Goal: Information Seeking & Learning: Learn about a topic

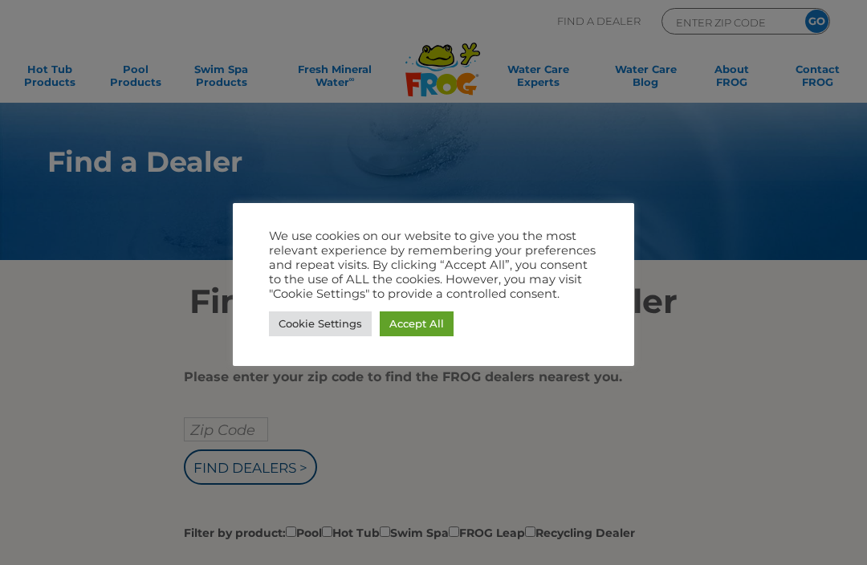
click at [410, 333] on link "Accept All" at bounding box center [417, 323] width 74 height 25
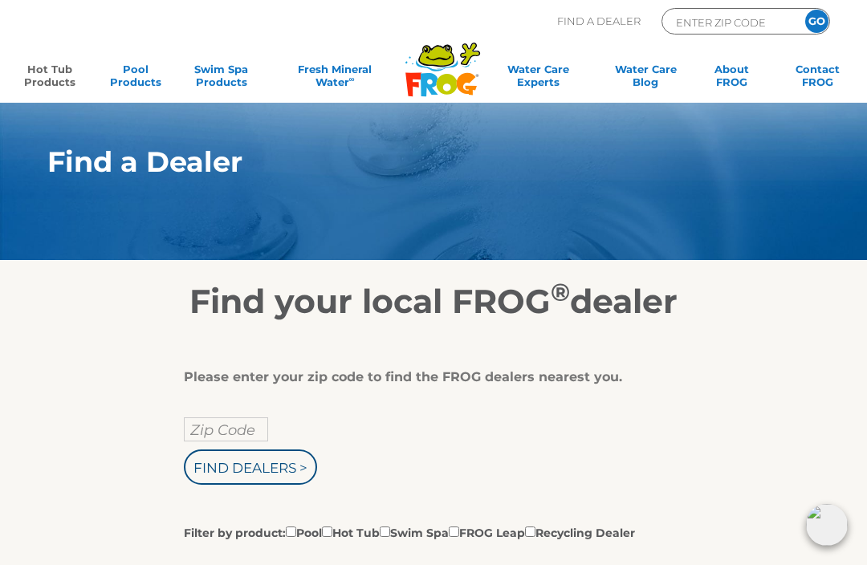
click at [54, 83] on link "Hot Tub Products" at bounding box center [49, 79] width 67 height 32
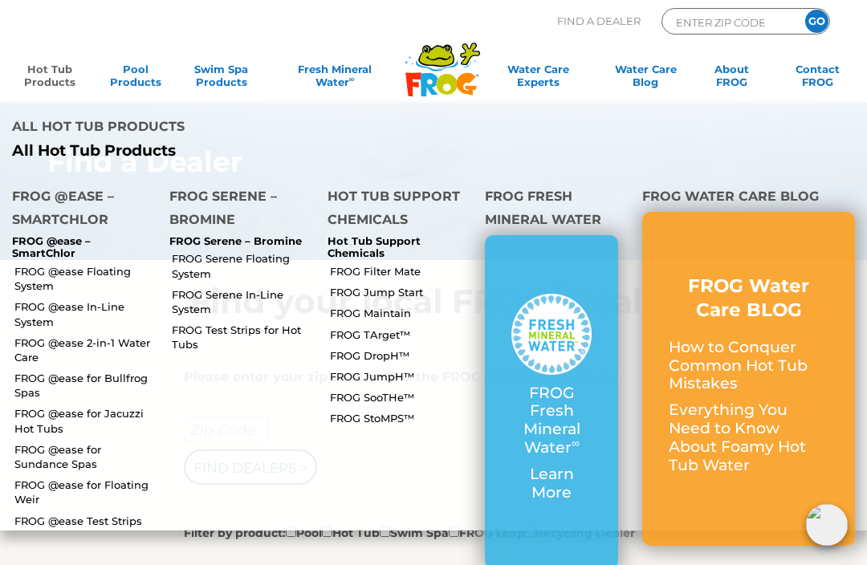
click at [43, 264] on link "FROG @ease Floating System" at bounding box center [85, 278] width 143 height 29
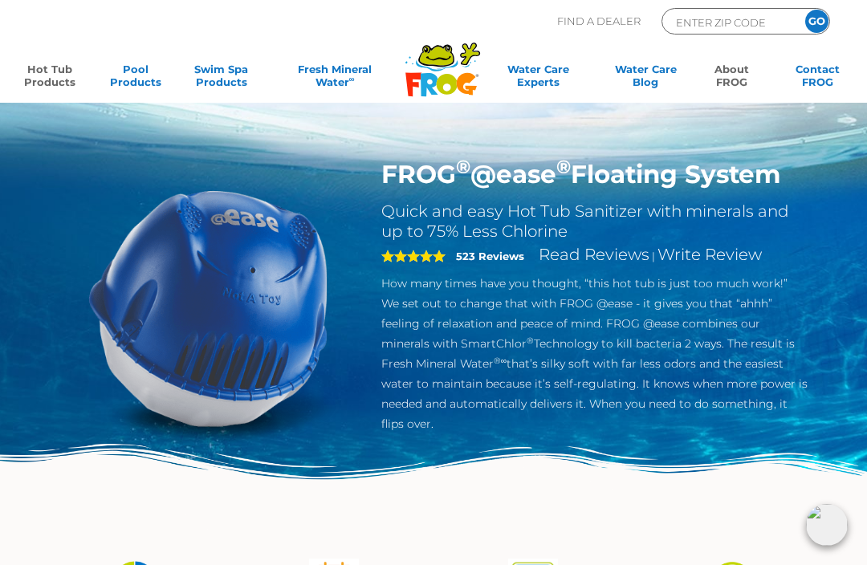
click at [748, 72] on link "About FROG" at bounding box center [731, 79] width 67 height 32
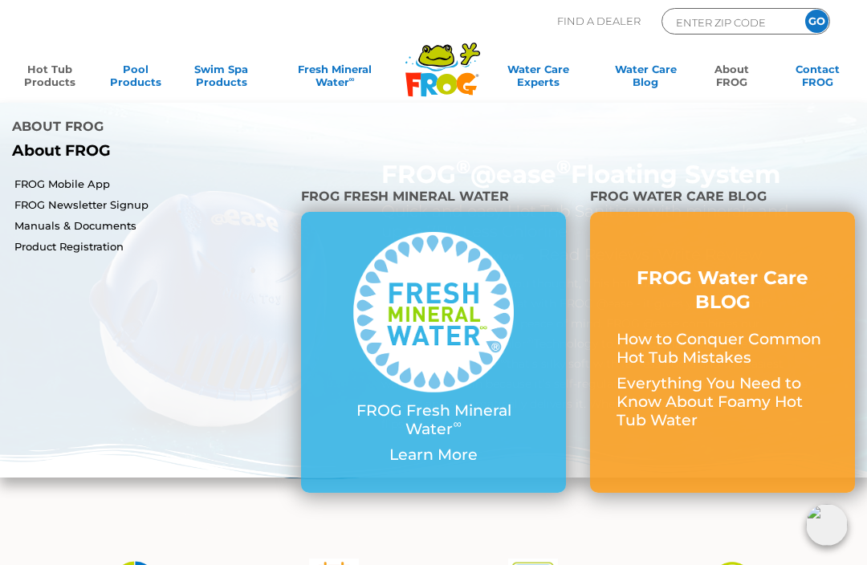
click at [61, 81] on link "Hot Tub Products" at bounding box center [49, 79] width 67 height 32
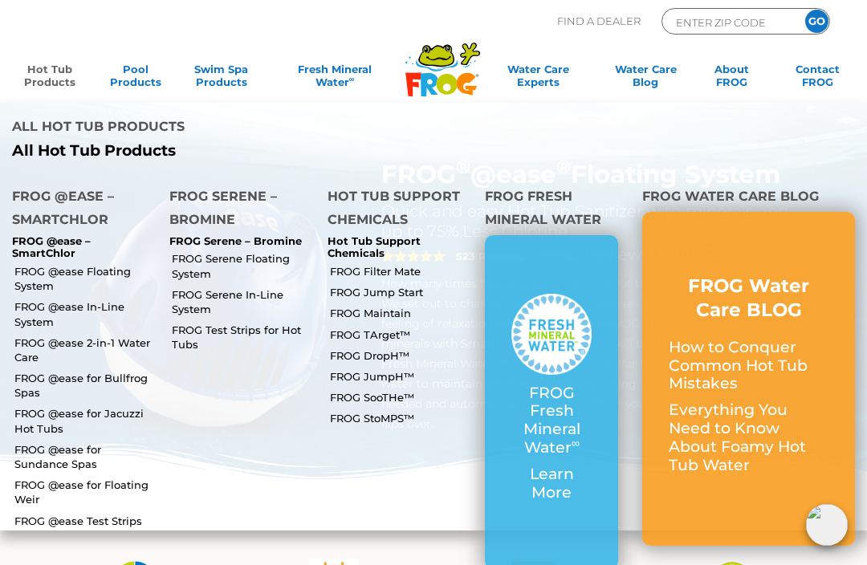
click at [47, 335] on link "FROG @ease 2-in-1 Water Care" at bounding box center [85, 349] width 143 height 29
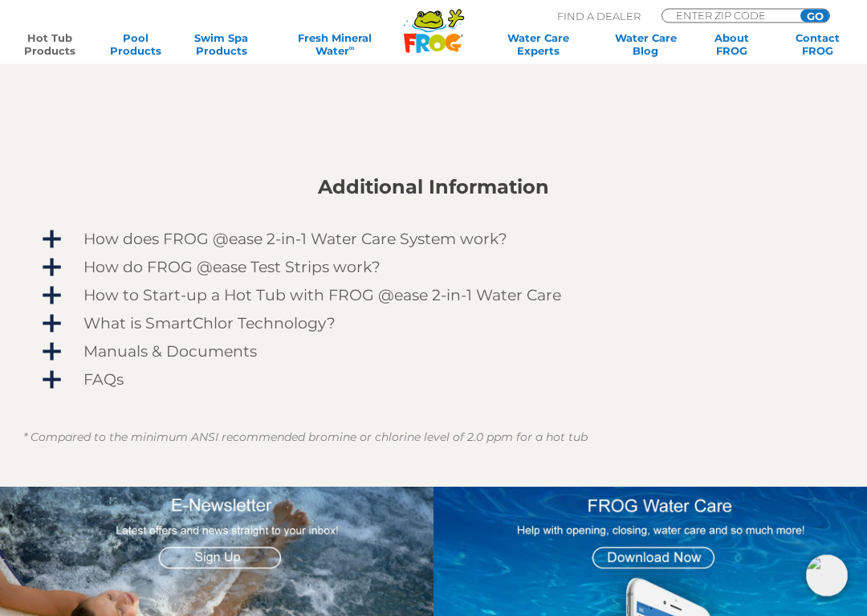
scroll to position [1066, 0]
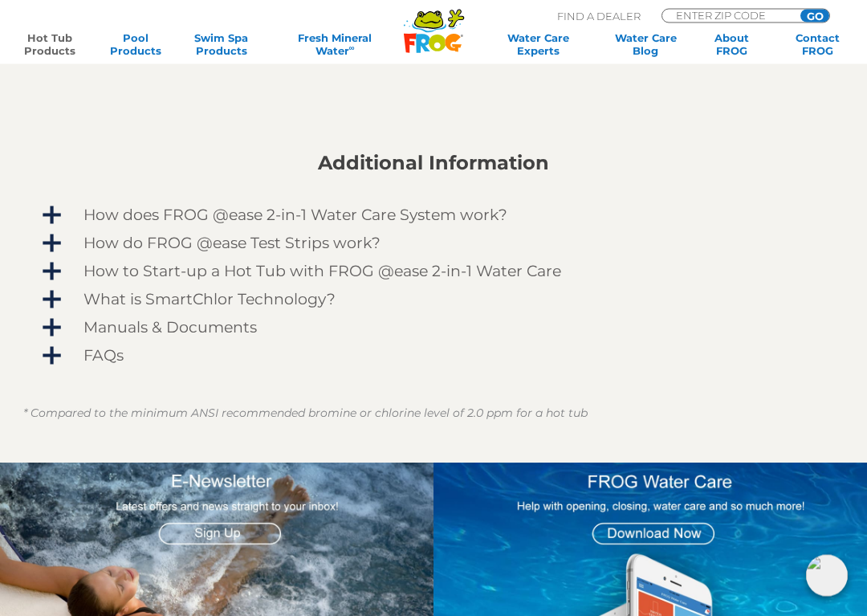
click at [119, 217] on span "How does FROG @ease 2-in-1 Water Care System work?" at bounding box center [443, 216] width 767 height 18
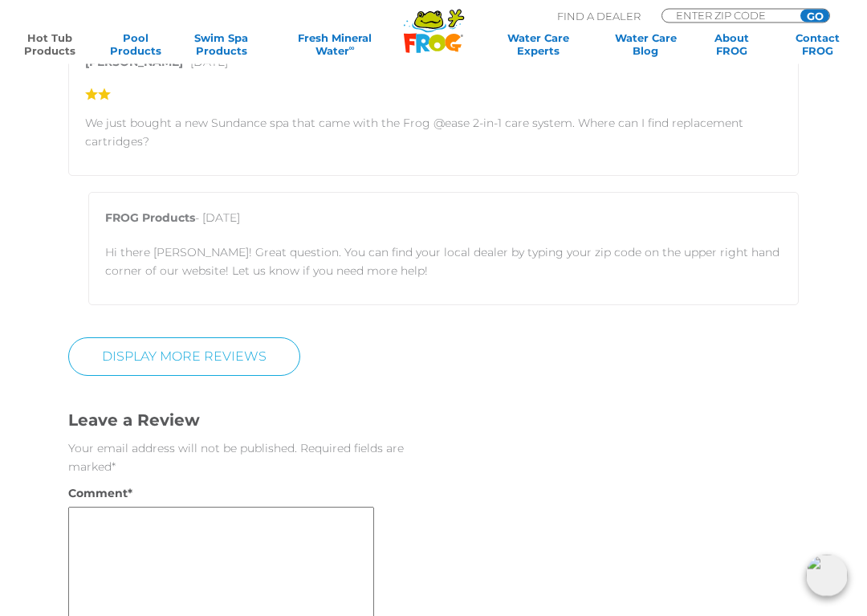
scroll to position [3238, 0]
